Goal: Transaction & Acquisition: Register for event/course

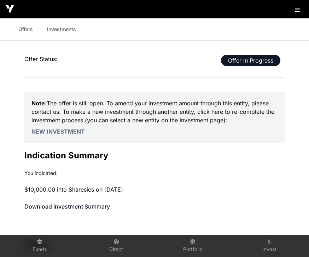
click at [28, 30] on link "Offers" at bounding box center [25, 29] width 28 height 13
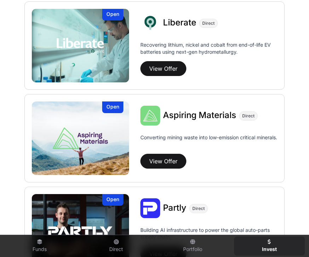
scroll to position [564, 0]
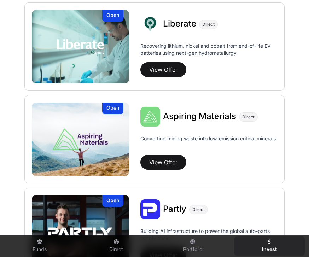
click at [168, 68] on button "View Offer" at bounding box center [164, 69] width 46 height 15
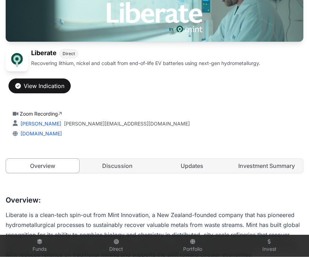
scroll to position [81, 0]
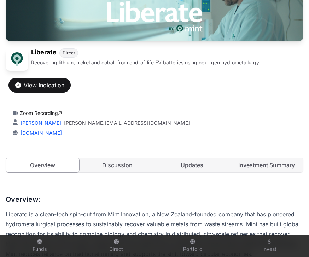
click at [37, 90] on button "View Indication" at bounding box center [39, 85] width 62 height 15
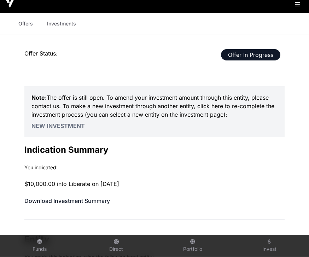
scroll to position [6, 0]
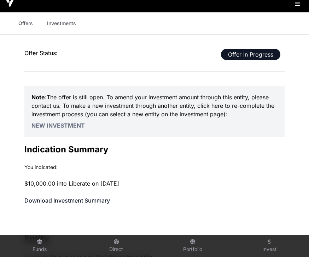
click at [22, 27] on link "Offers" at bounding box center [25, 23] width 28 height 13
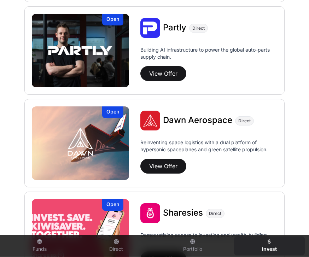
scroll to position [746, 0]
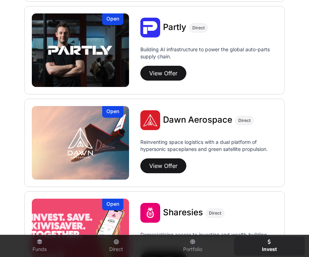
click at [179, 164] on button "View Offer" at bounding box center [164, 166] width 46 height 15
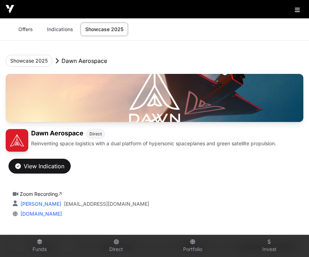
click at [35, 167] on div "View Indication" at bounding box center [39, 166] width 49 height 8
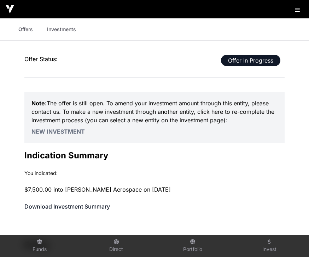
click at [22, 28] on link "Offers" at bounding box center [25, 29] width 28 height 13
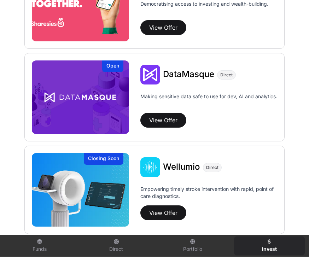
scroll to position [1019, 0]
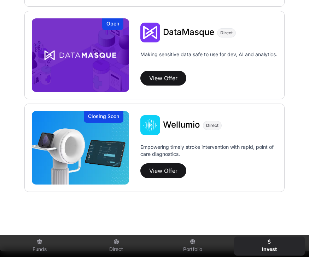
click at [172, 171] on button "View Offer" at bounding box center [164, 171] width 46 height 15
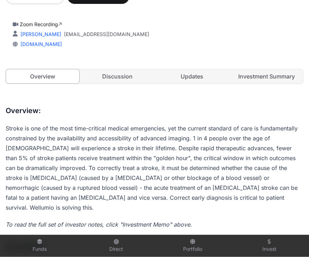
scroll to position [165, 0]
click at [279, 78] on link "Investment Summary" at bounding box center [266, 76] width 73 height 14
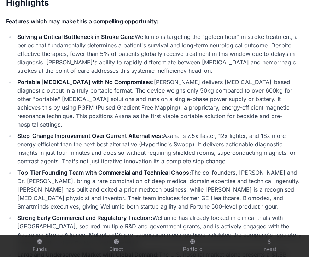
scroll to position [1675, 0]
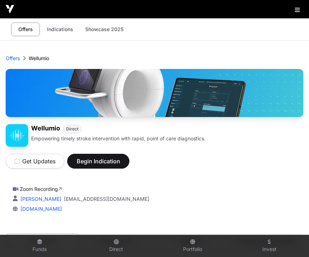
click at [79, 165] on span "Begin Indication" at bounding box center [98, 161] width 45 height 8
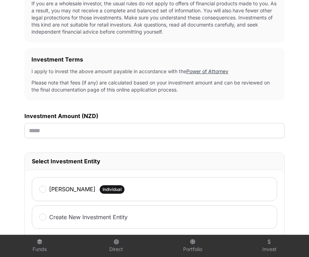
scroll to position [177, 0]
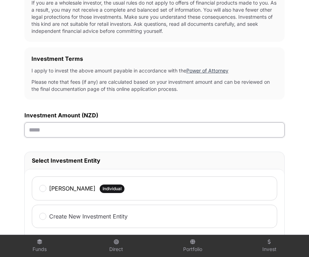
click at [34, 132] on input "text" at bounding box center [154, 129] width 261 height 15
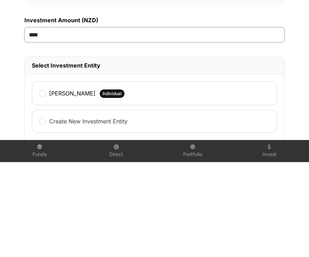
type input "******"
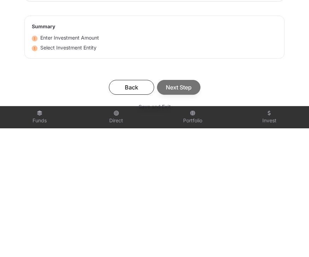
scroll to position [297, 0]
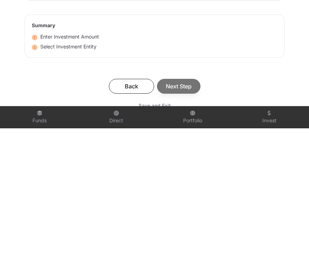
click at [190, 208] on div "Back Next Step" at bounding box center [155, 215] width 246 height 15
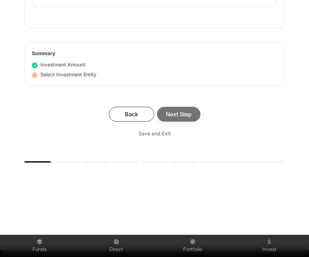
click at [188, 115] on div "Back Next Step" at bounding box center [155, 114] width 246 height 15
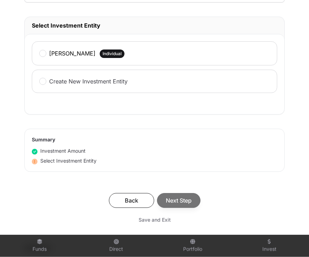
click at [38, 58] on div "[PERSON_NAME] Individual" at bounding box center [155, 54] width 246 height 24
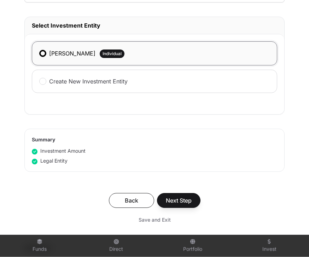
scroll to position [312, 0]
click at [184, 203] on span "Next Step" at bounding box center [179, 200] width 26 height 8
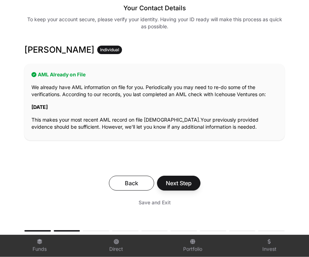
scroll to position [101, 0]
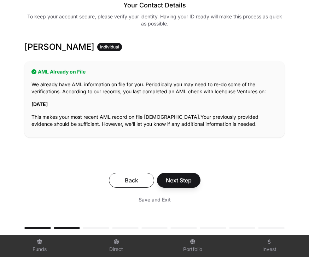
click at [188, 180] on span "Next Step" at bounding box center [179, 180] width 26 height 8
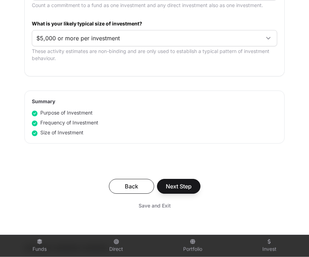
scroll to position [435, 0]
click at [188, 188] on span "Next Step" at bounding box center [179, 186] width 26 height 8
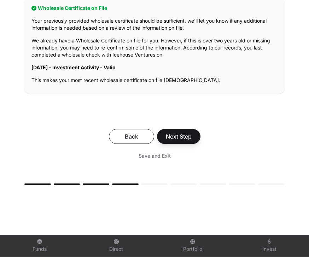
scroll to position [158, 0]
click at [190, 138] on span "Next Step" at bounding box center [179, 136] width 26 height 8
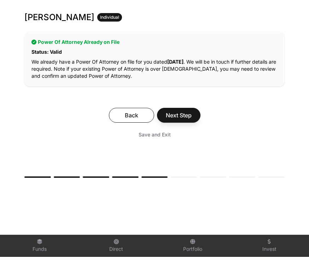
scroll to position [138, 0]
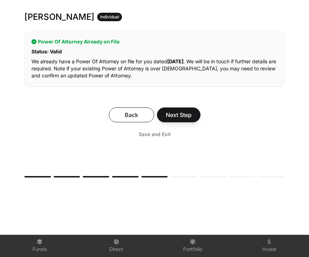
click at [189, 117] on span "Next Step" at bounding box center [179, 115] width 26 height 8
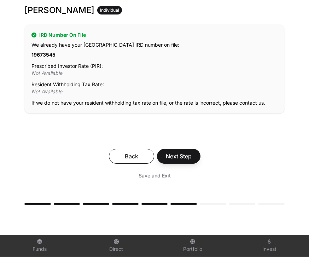
scroll to position [132, 0]
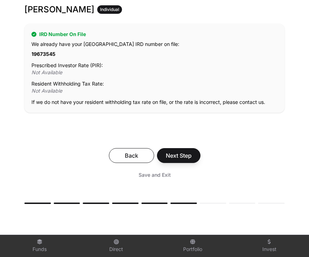
click at [40, 70] on p "Not Available" at bounding box center [155, 72] width 246 height 7
click at [38, 87] on p "Resident Withholding Tax Rate:" at bounding box center [155, 83] width 246 height 7
click at [192, 155] on span "Next Step" at bounding box center [179, 155] width 26 height 8
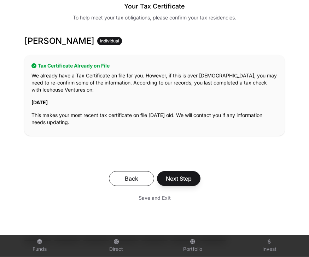
scroll to position [100, 0]
click at [189, 179] on span "Next Step" at bounding box center [179, 179] width 26 height 8
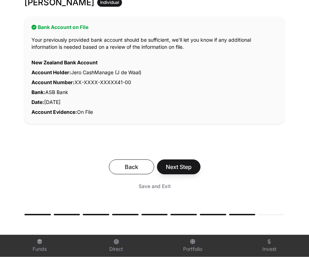
scroll to position [147, 0]
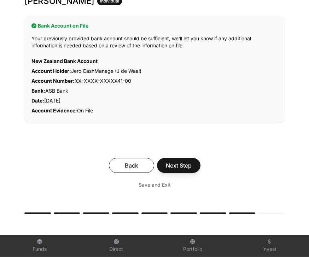
click at [189, 164] on span "Next Step" at bounding box center [179, 166] width 26 height 8
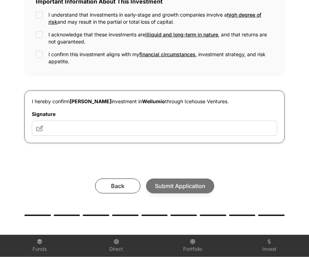
scroll to position [258, 0]
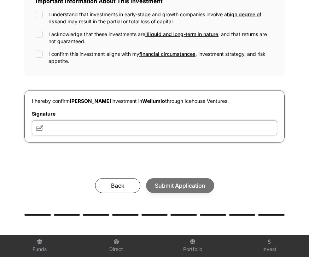
click at [56, 128] on input "text" at bounding box center [155, 127] width 246 height 15
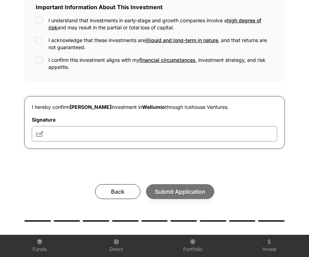
scroll to position [247, 0]
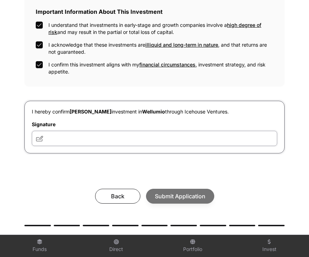
click at [59, 136] on input "text" at bounding box center [155, 138] width 246 height 15
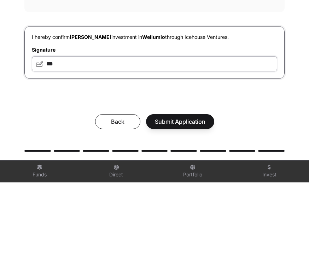
type input "***"
click at [199, 192] on span "Submit Application" at bounding box center [180, 196] width 51 height 8
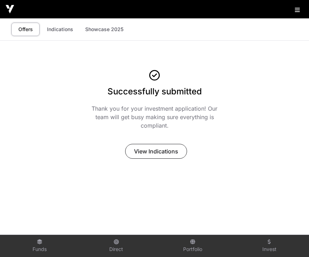
click at [92, 28] on link "Showcase 2025" at bounding box center [104, 29] width 47 height 13
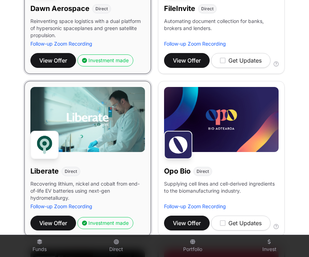
scroll to position [375, 0]
